Goal: Information Seeking & Learning: Learn about a topic

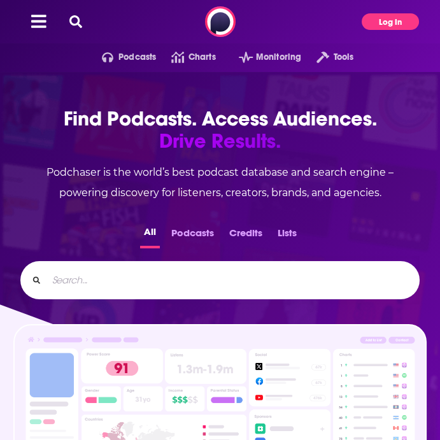
click at [409, 25] on button "Log In" at bounding box center [390, 21] width 57 height 17
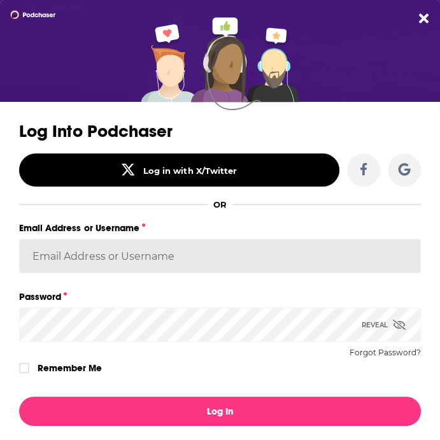
type input "acquavie"
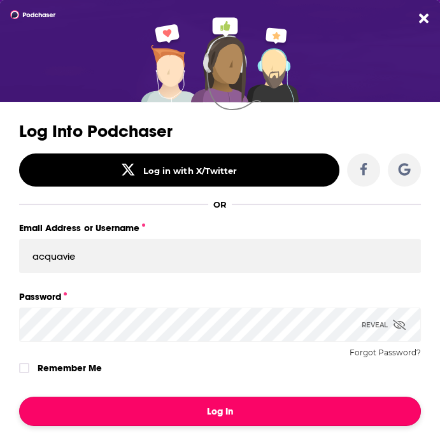
click at [210, 415] on button "Log In" at bounding box center [220, 411] width 402 height 29
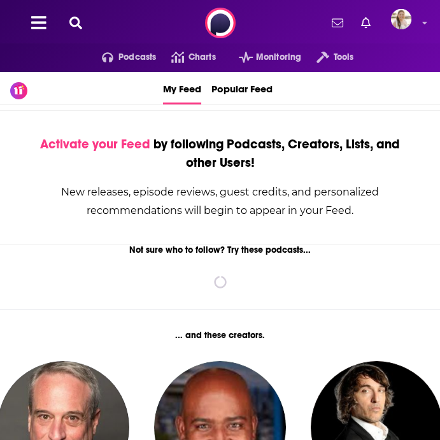
click at [72, 23] on icon at bounding box center [75, 23] width 13 height 13
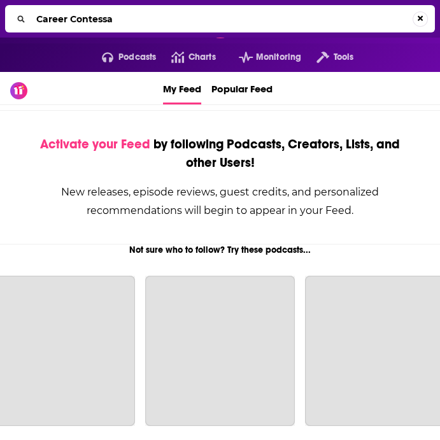
type input "Career Contessa"
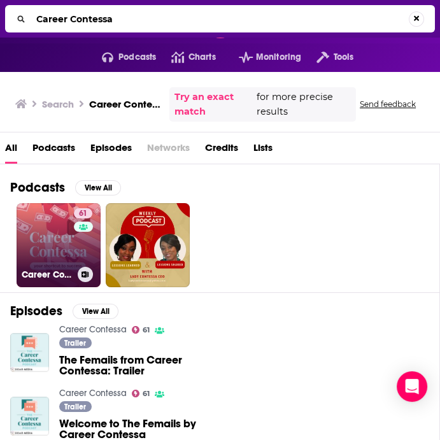
click at [53, 249] on link "61 Career Contessa" at bounding box center [59, 245] width 84 height 84
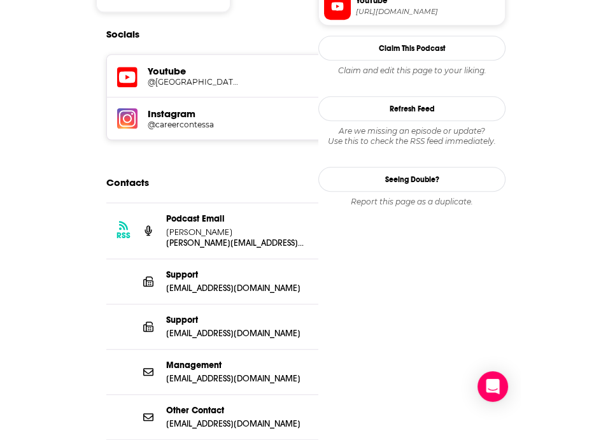
scroll to position [1160, 0]
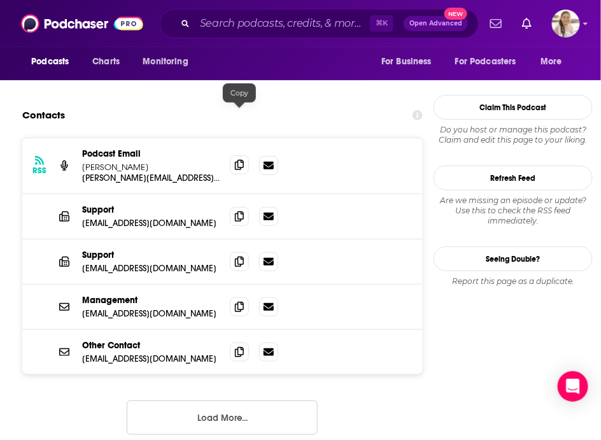
click at [232, 155] on span at bounding box center [239, 164] width 19 height 19
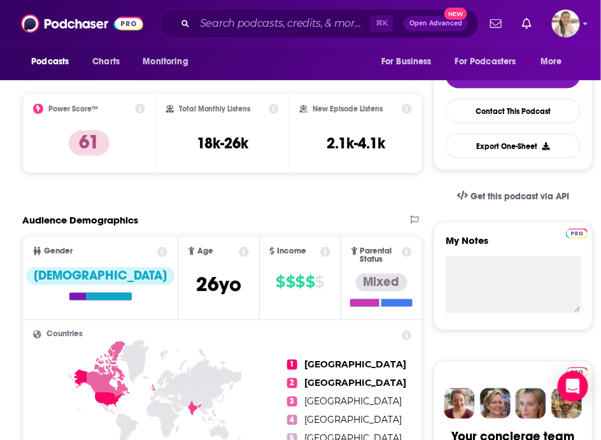
scroll to position [0, 0]
